Goal: Find specific page/section

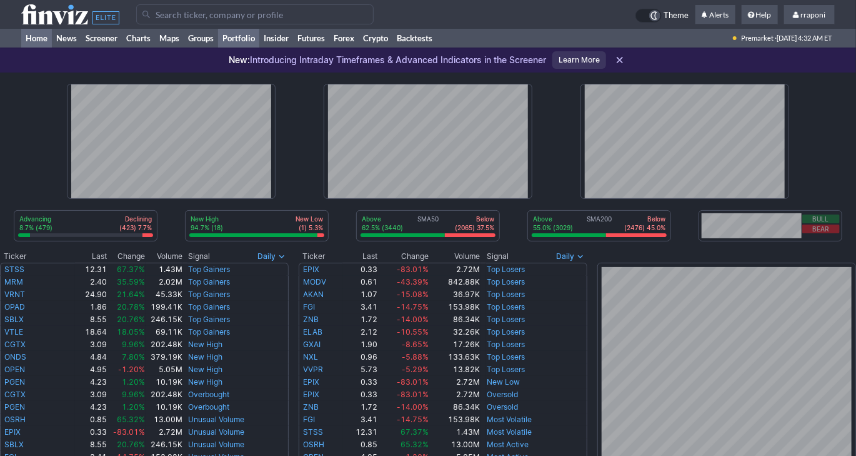
click at [251, 44] on link "Portfolio" at bounding box center [238, 38] width 41 height 19
